Goal: Task Accomplishment & Management: Manage account settings

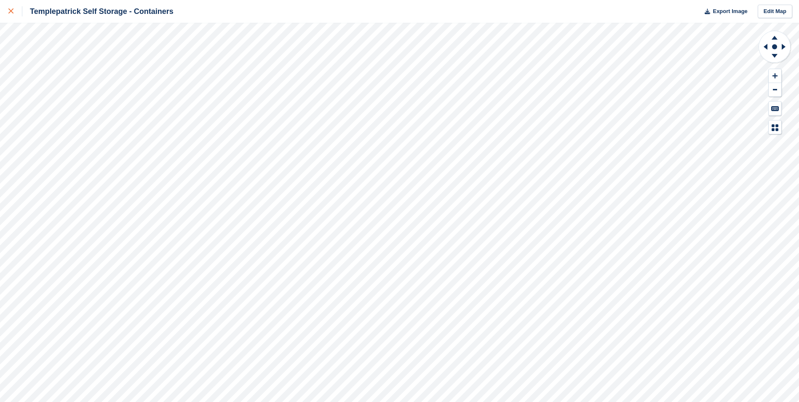
click at [12, 10] on icon at bounding box center [10, 10] width 5 height 5
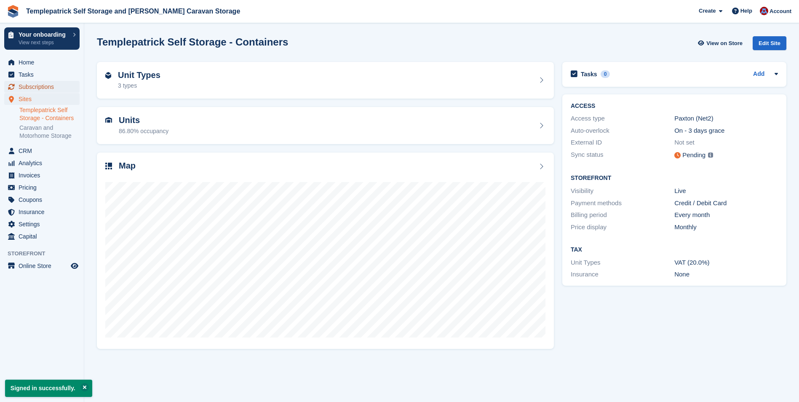
click at [35, 83] on span "Subscriptions" at bounding box center [44, 87] width 51 height 12
